Goal: Task Accomplishment & Management: Manage account settings

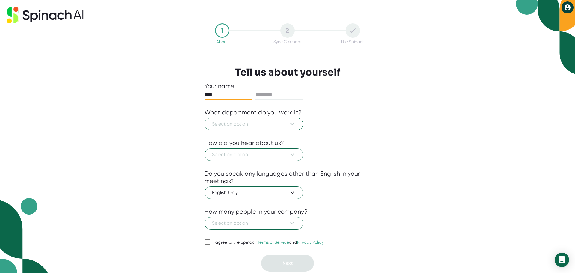
type input "****"
click at [216, 123] on span "Select an option" at bounding box center [254, 123] width 84 height 7
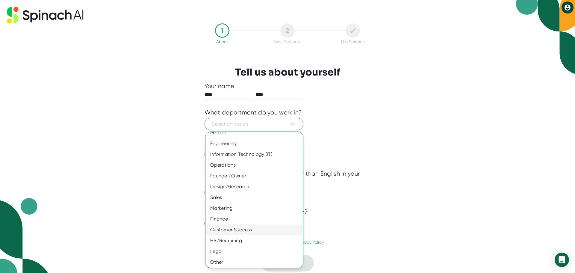
scroll to position [7, 0]
click at [266, 226] on div "Customer Success" at bounding box center [256, 228] width 102 height 11
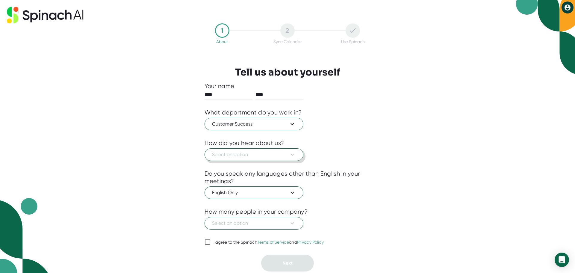
click at [264, 151] on span "Select an option" at bounding box center [254, 154] width 84 height 7
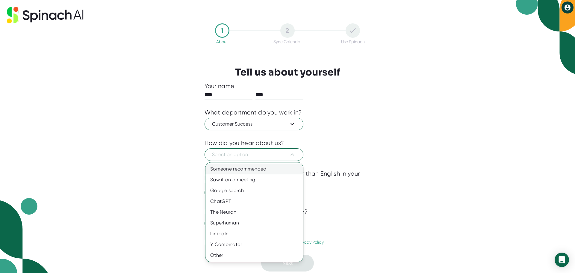
click at [263, 170] on div "Someone recommended" at bounding box center [254, 168] width 98 height 11
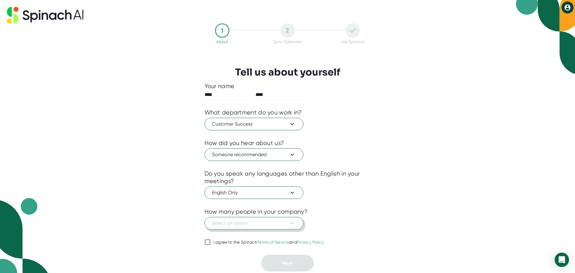
click at [250, 224] on span "Select an option" at bounding box center [254, 222] width 84 height 7
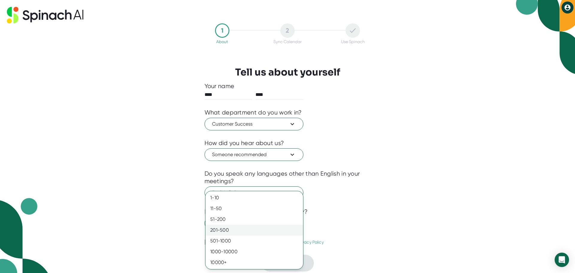
click at [252, 230] on div "201-500" at bounding box center [254, 230] width 98 height 11
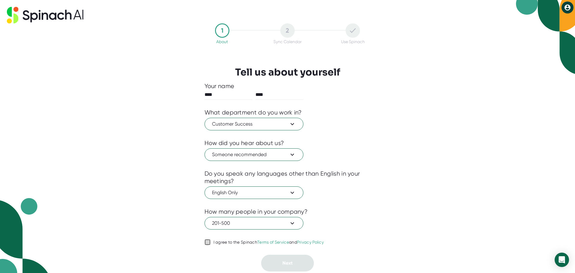
click at [208, 241] on input "I agree to the Spinach Terms of Service and Privacy Policy" at bounding box center [207, 241] width 6 height 7
checkbox input "true"
click at [293, 263] on button "Next" at bounding box center [287, 262] width 53 height 17
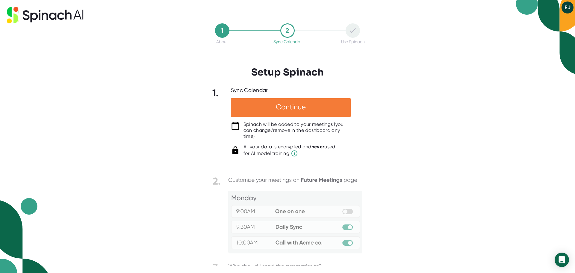
click at [327, 103] on div "Continue" at bounding box center [291, 107] width 120 height 19
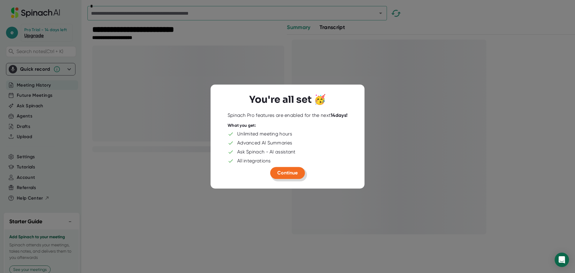
click at [290, 172] on span "Continue" at bounding box center [287, 173] width 20 height 6
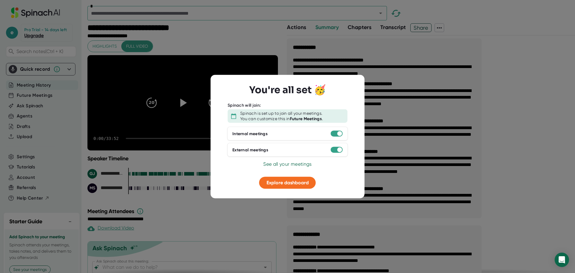
click at [453, 95] on div at bounding box center [287, 136] width 575 height 273
click at [281, 160] on div "You're all set 🥳 Spinach will join: Spinach is set up to join all your meetings…" at bounding box center [287, 136] width 135 height 104
click at [281, 161] on span "See all your meetings" at bounding box center [287, 164] width 48 height 6
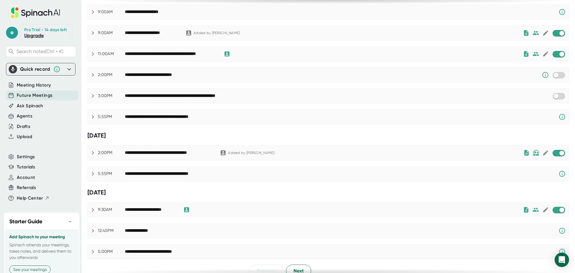
scroll to position [280, 0]
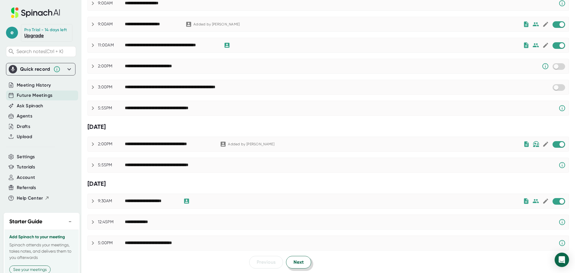
click at [297, 260] on span "Next" at bounding box center [298, 261] width 10 height 7
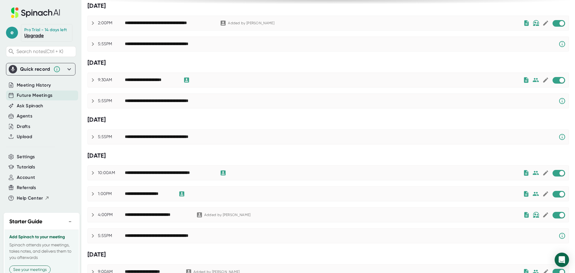
scroll to position [340, 0]
